Goal: Information Seeking & Learning: Understand process/instructions

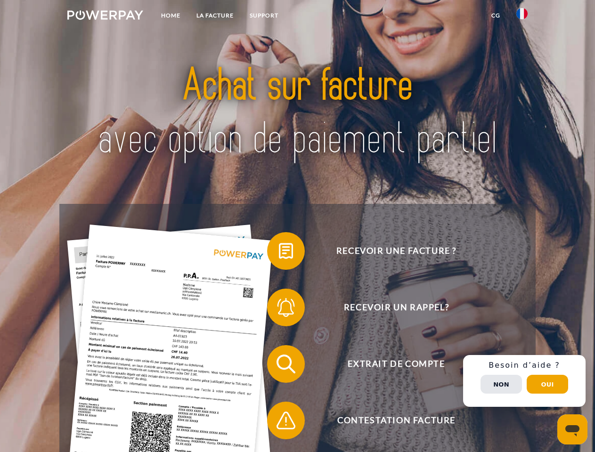
click at [105, 16] on img at bounding box center [105, 14] width 76 height 9
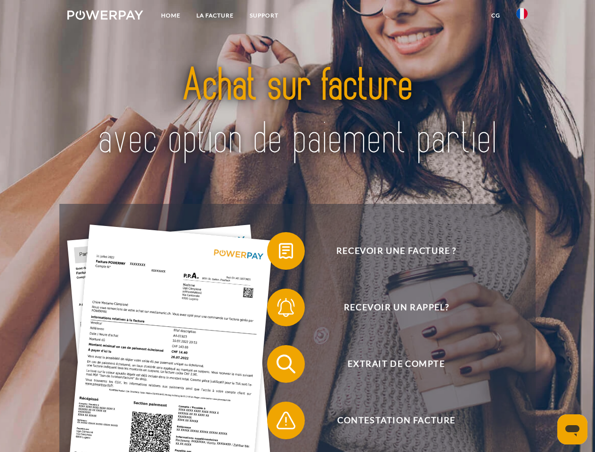
click at [522, 16] on img at bounding box center [521, 13] width 11 height 11
click at [495, 16] on link "CG" at bounding box center [495, 15] width 25 height 17
click at [279, 253] on span at bounding box center [271, 250] width 47 height 47
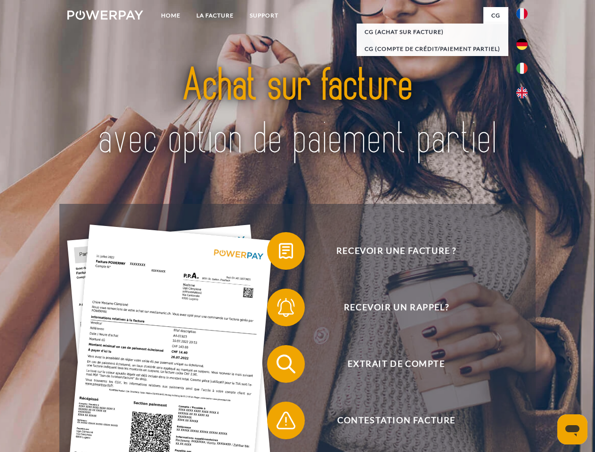
click at [279, 309] on div "Recevoir une facture ? Recevoir un rappel? Extrait de compte retour" at bounding box center [297, 392] width 476 height 377
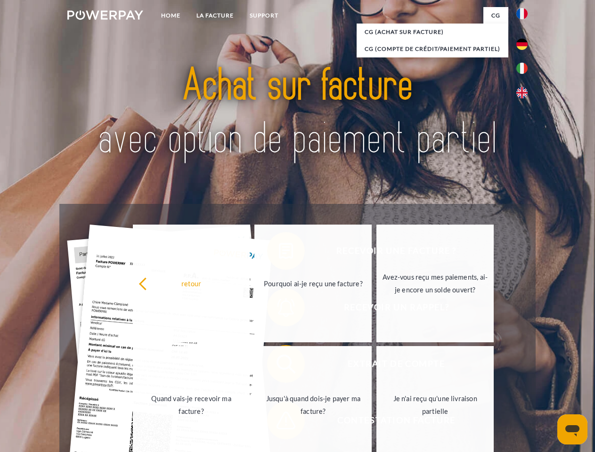
click at [279, 366] on link "Jusqu'à quand dois-je payer ma facture?" at bounding box center [312, 405] width 117 height 118
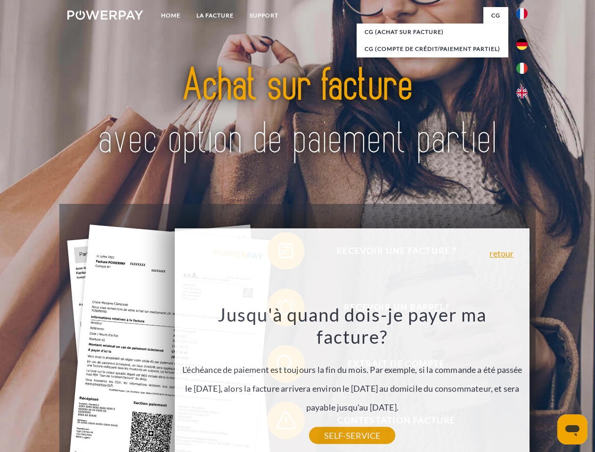
click at [279, 422] on div "Recevoir une facture ? Recevoir un rappel? Extrait de compte retour" at bounding box center [297, 392] width 476 height 377
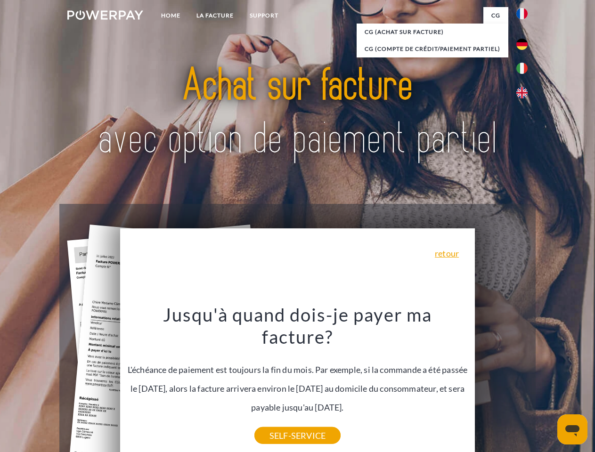
click at [524, 381] on div "Recevoir une facture ? Recevoir un rappel? Extrait de compte retour" at bounding box center [297, 392] width 476 height 377
click at [501, 383] on span "Extrait de compte" at bounding box center [396, 364] width 231 height 38
click at [547, 384] on header "Home LA FACTURE Support" at bounding box center [297, 325] width 595 height 650
